Goal: Transaction & Acquisition: Purchase product/service

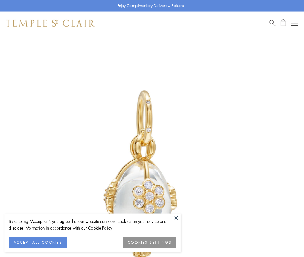
scroll to position [9, 0]
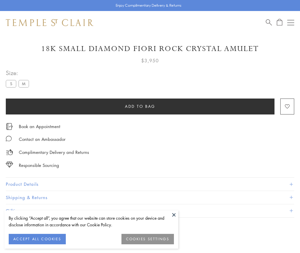
click at [140, 106] on span "Add to bag" at bounding box center [140, 106] width 30 height 6
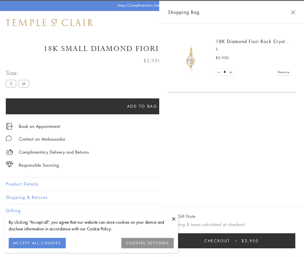
click at [235, 241] on button "Checkout $3,950" at bounding box center [231, 240] width 127 height 15
